Goal: Task Accomplishment & Management: Use online tool/utility

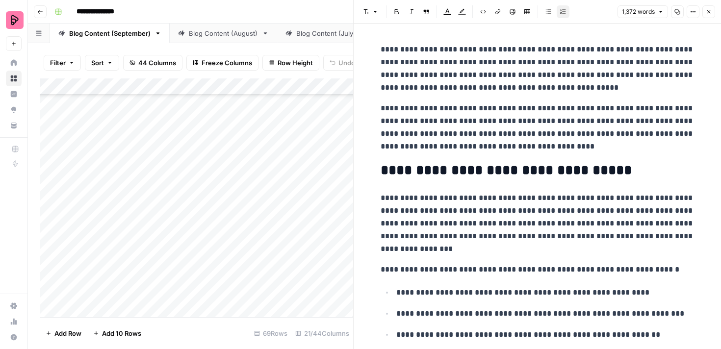
scroll to position [491, 0]
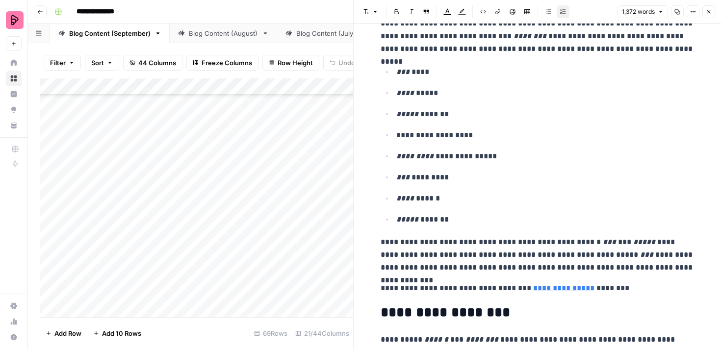
click at [711, 14] on icon "button" at bounding box center [709, 12] width 6 height 6
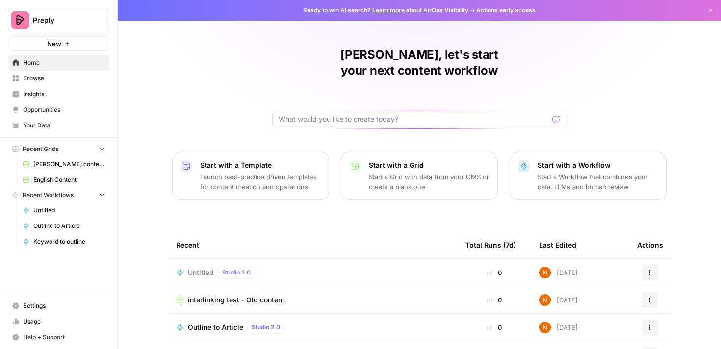
click at [76, 40] on button "New" at bounding box center [59, 43] width 102 height 15
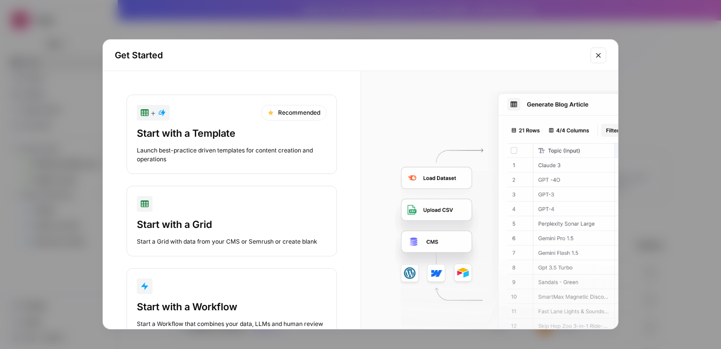
click at [280, 218] on div "Start with a Grid" at bounding box center [232, 225] width 190 height 14
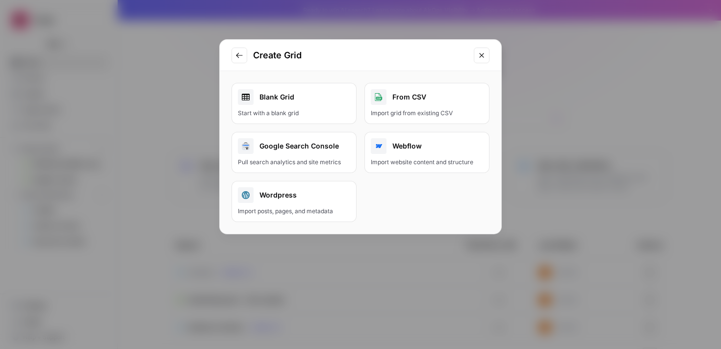
click at [293, 96] on div "Blank Grid" at bounding box center [294, 97] width 112 height 16
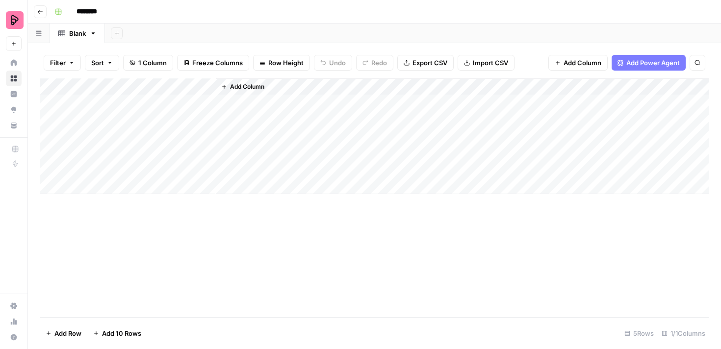
click at [125, 88] on div "Add Column" at bounding box center [375, 137] width 670 height 116
click at [101, 112] on input "Title" at bounding box center [133, 111] width 100 height 10
type input "Path"
click at [232, 224] on div "Add Column" at bounding box center [375, 198] width 670 height 239
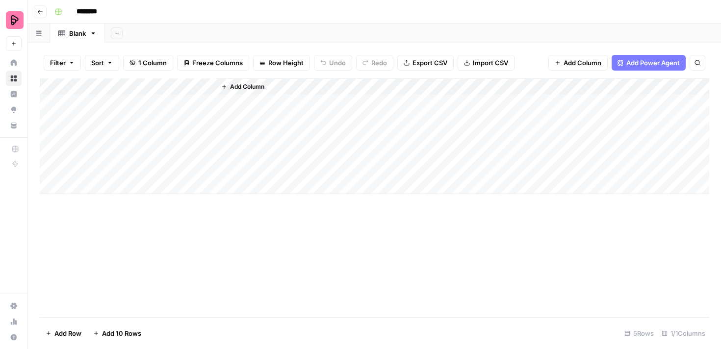
click at [229, 87] on button "Add Column" at bounding box center [242, 86] width 51 height 13
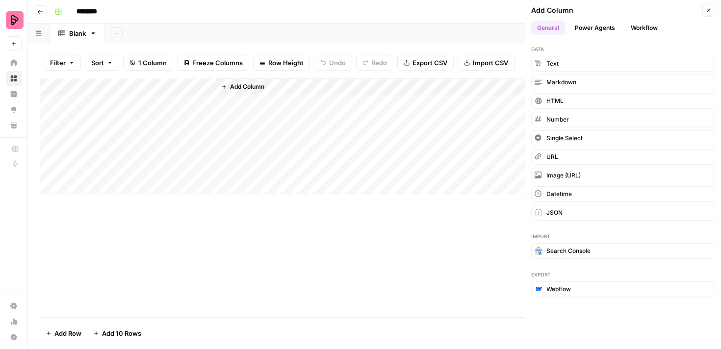
click at [379, 89] on div "Add Column" at bounding box center [463, 137] width 494 height 116
click at [555, 62] on span "Text" at bounding box center [553, 63] width 12 height 9
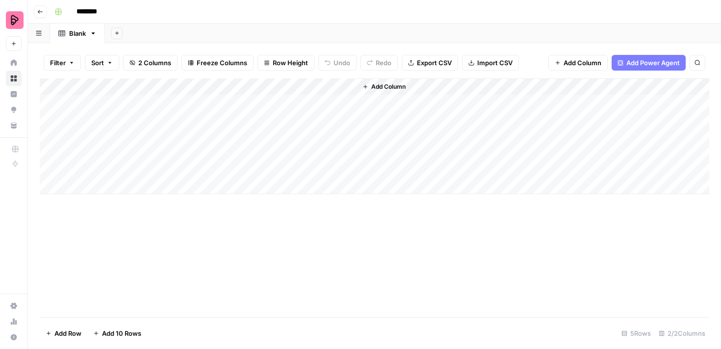
click at [331, 87] on div "Add Column" at bounding box center [375, 137] width 670 height 116
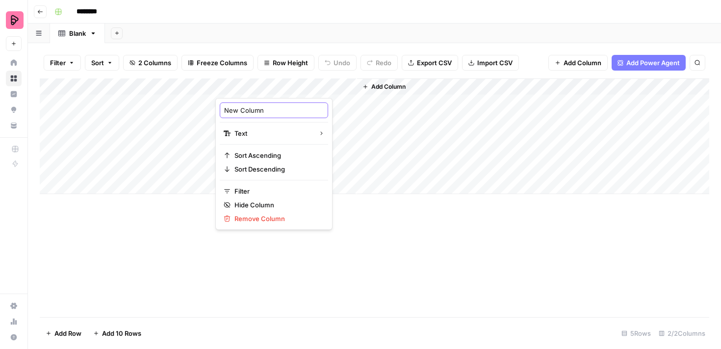
click at [250, 109] on input "New Column" at bounding box center [274, 111] width 100 height 10
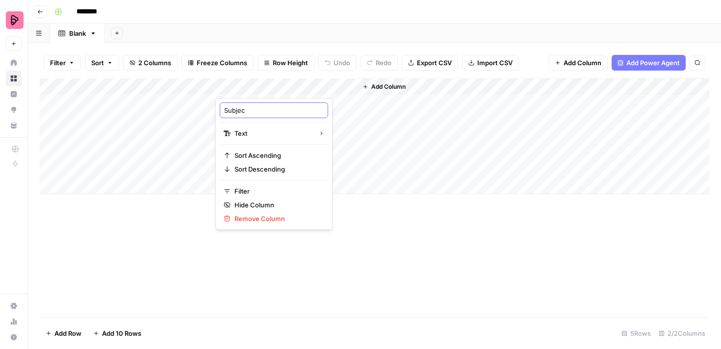
type input "Subject"
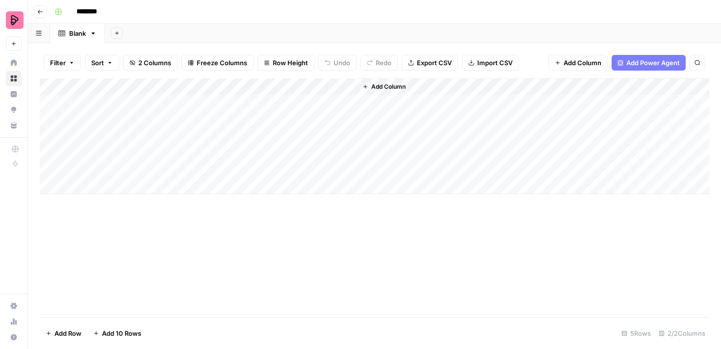
click at [335, 228] on div "Add Column" at bounding box center [375, 198] width 670 height 239
click at [387, 87] on span "Add Column" at bounding box center [389, 86] width 34 height 9
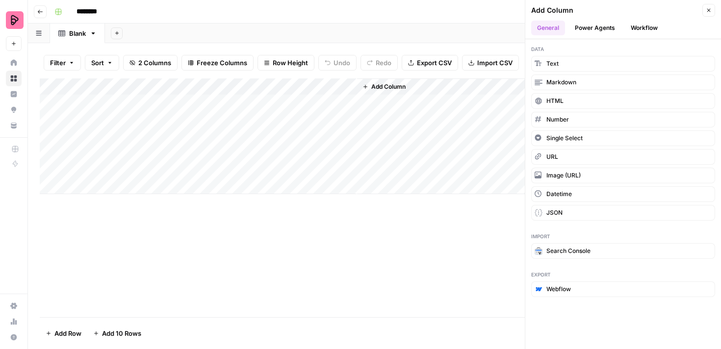
click at [387, 87] on span "Add Column" at bounding box center [389, 86] width 34 height 9
click at [370, 85] on button "Add Column" at bounding box center [384, 86] width 51 height 13
click at [572, 59] on button "Text" at bounding box center [624, 64] width 184 height 16
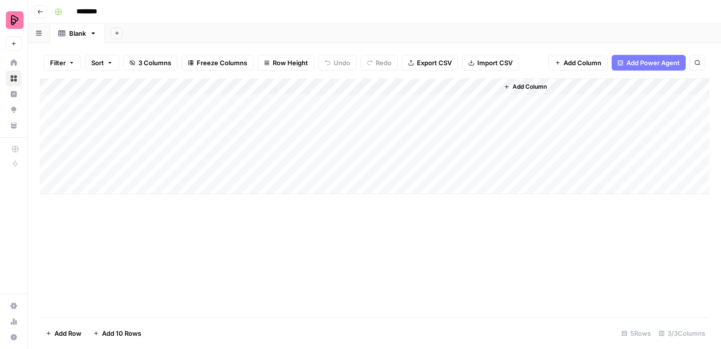
click at [416, 85] on div "Add Column" at bounding box center [375, 137] width 670 height 116
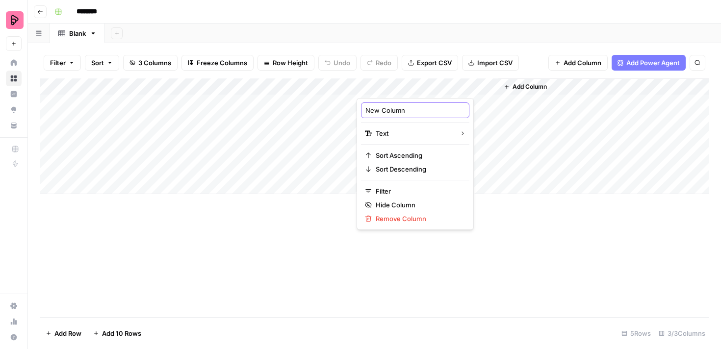
click at [397, 112] on input "New Column" at bounding box center [416, 111] width 100 height 10
type input "Page type"
